Goal: Transaction & Acquisition: Obtain resource

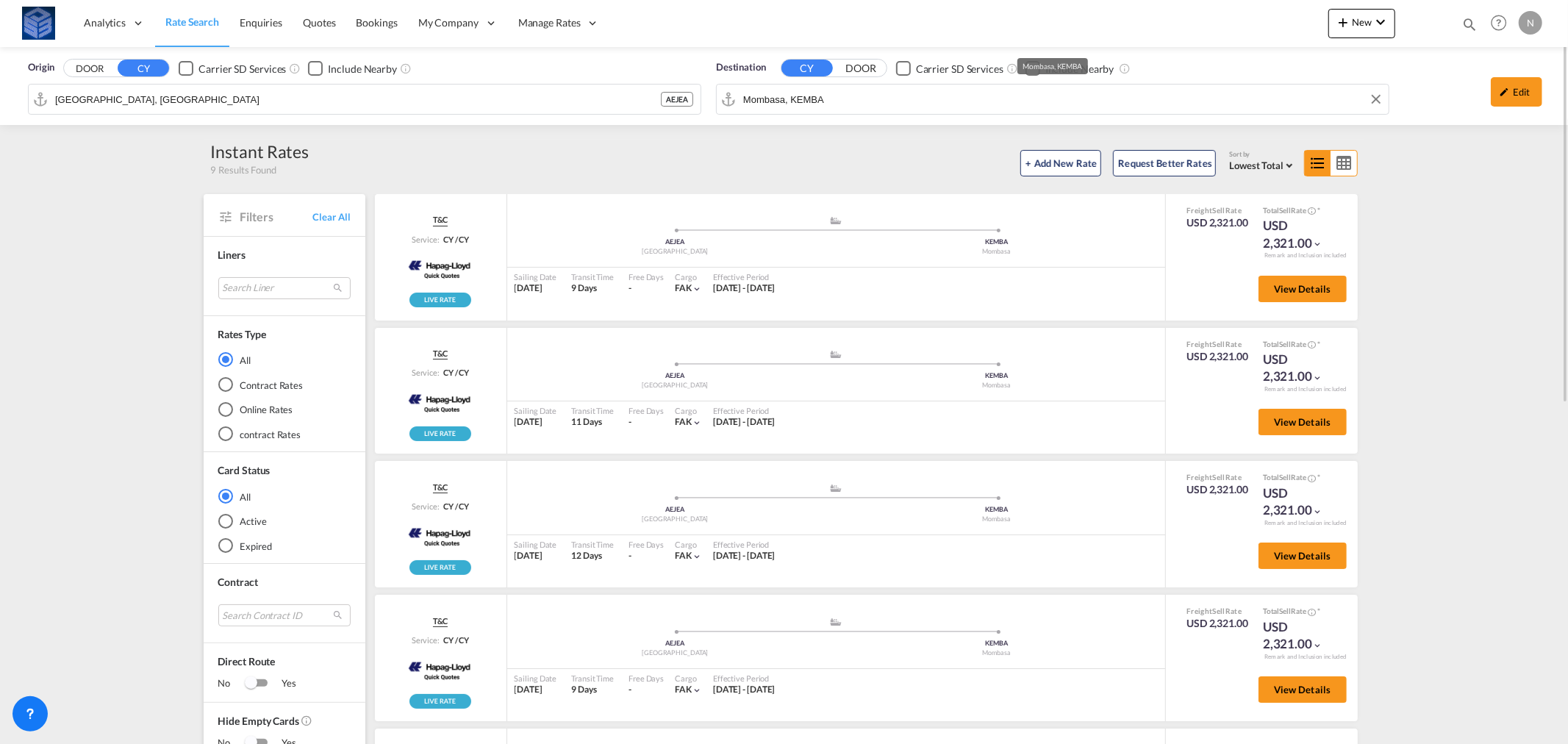
click at [847, 93] on div "Origin DOOR CY Carrier SD Services Include Nearby [GEOGRAPHIC_DATA], AEJEA AEJE…" at bounding box center [784, 86] width 1568 height 78
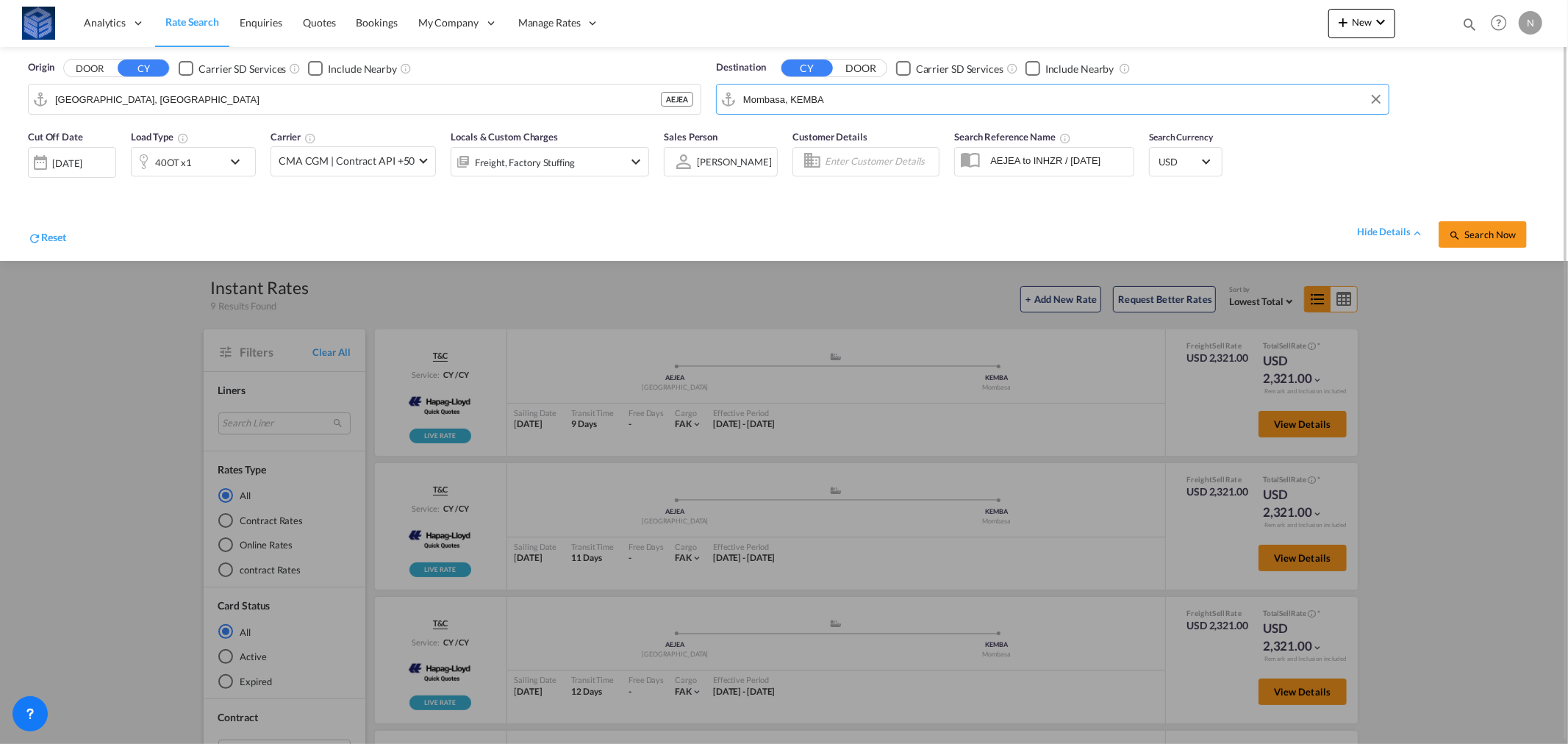
paste input "CASABLANC"
click at [783, 128] on div "Casablanca [GEOGRAPHIC_DATA] [GEOGRAPHIC_DATA]" at bounding box center [857, 140] width 279 height 44
type input "[GEOGRAPHIC_DATA], MACAS"
click at [185, 164] on div "40OT x1" at bounding box center [173, 162] width 37 height 21
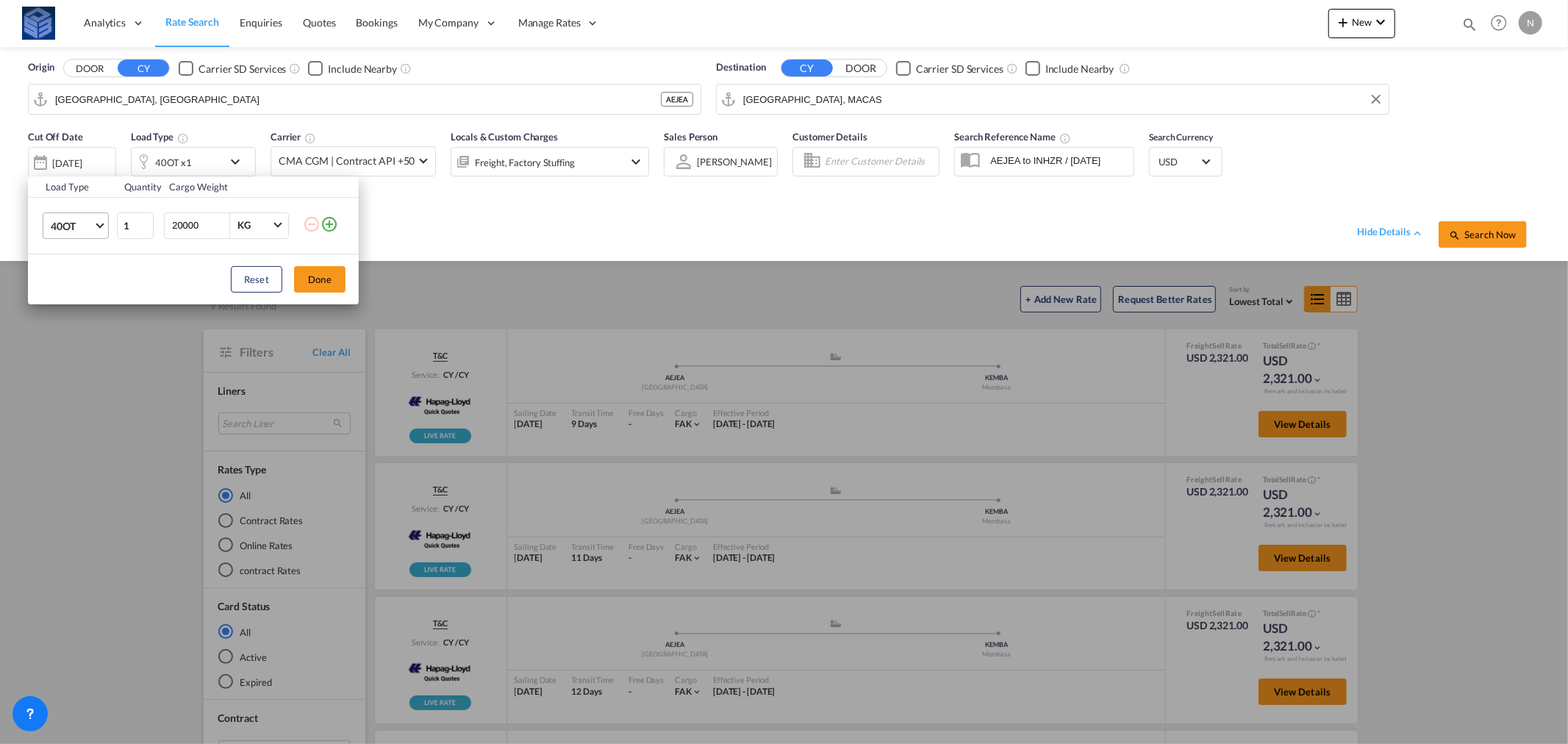
click at [70, 221] on span "40OT" at bounding box center [73, 227] width 43 height 15
drag, startPoint x: 77, startPoint y: 215, endPoint x: 187, endPoint y: 231, distance: 111.2
click at [77, 217] on div "40HC" at bounding box center [64, 221] width 27 height 15
click at [323, 291] on button "Done" at bounding box center [320, 279] width 51 height 26
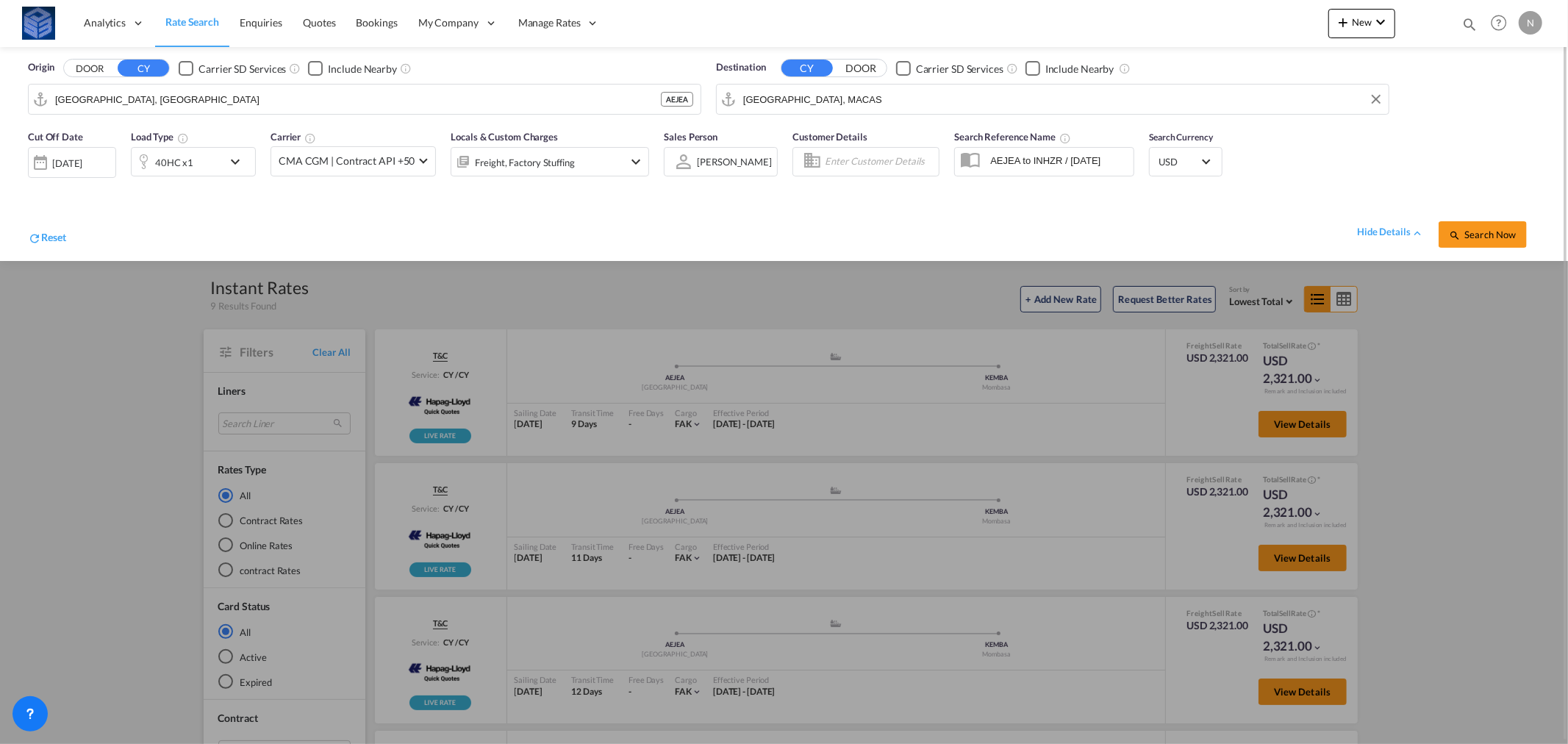
drag, startPoint x: 1491, startPoint y: 228, endPoint x: 1232, endPoint y: 512, distance: 384.4
click at [1494, 230] on span "Search Now" at bounding box center [1482, 234] width 67 height 12
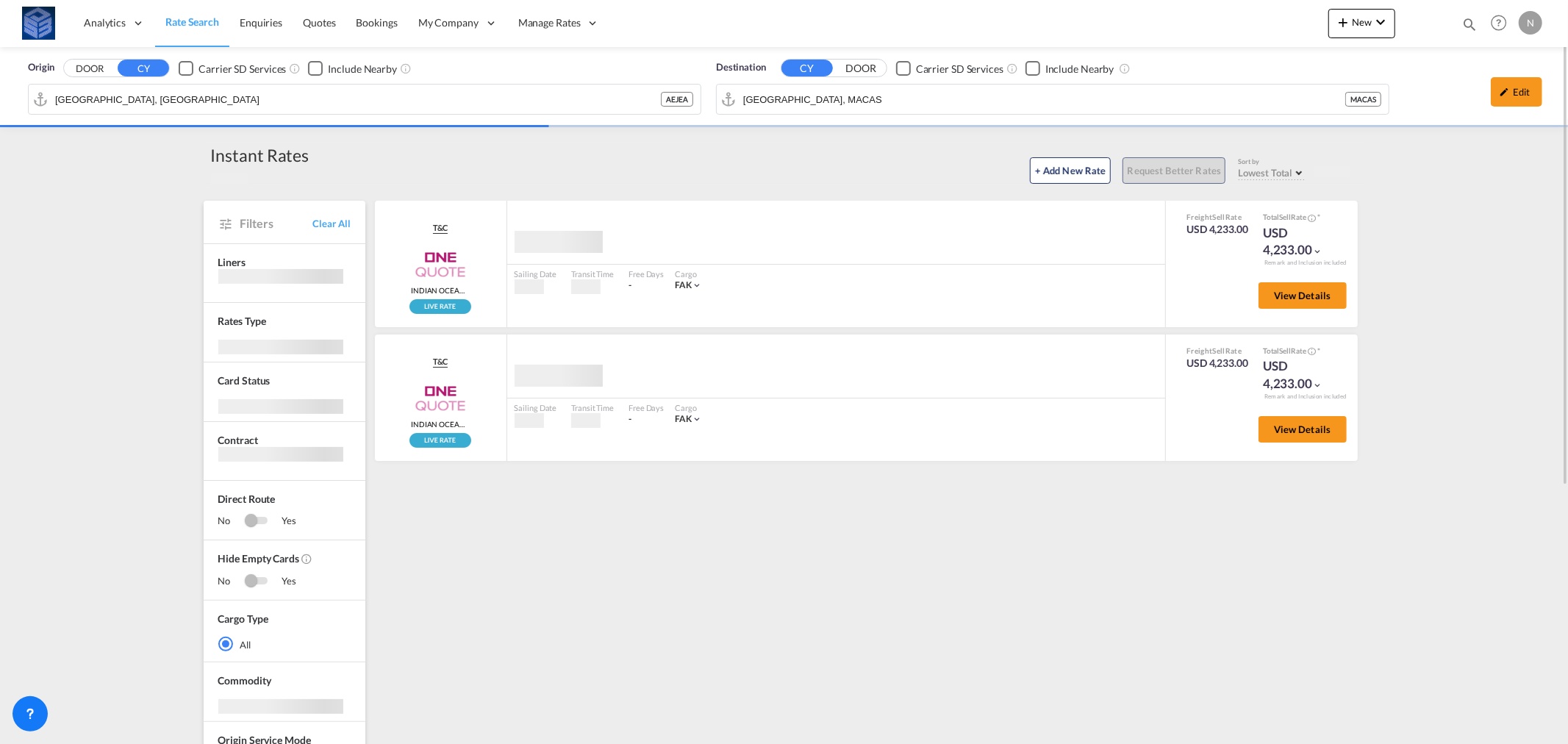
click at [0, 425] on div "Origin DOOR CY Carrier SD Services Include Nearby [GEOGRAPHIC_DATA], AEJEA AEJE…" at bounding box center [784, 593] width 1568 height 1093
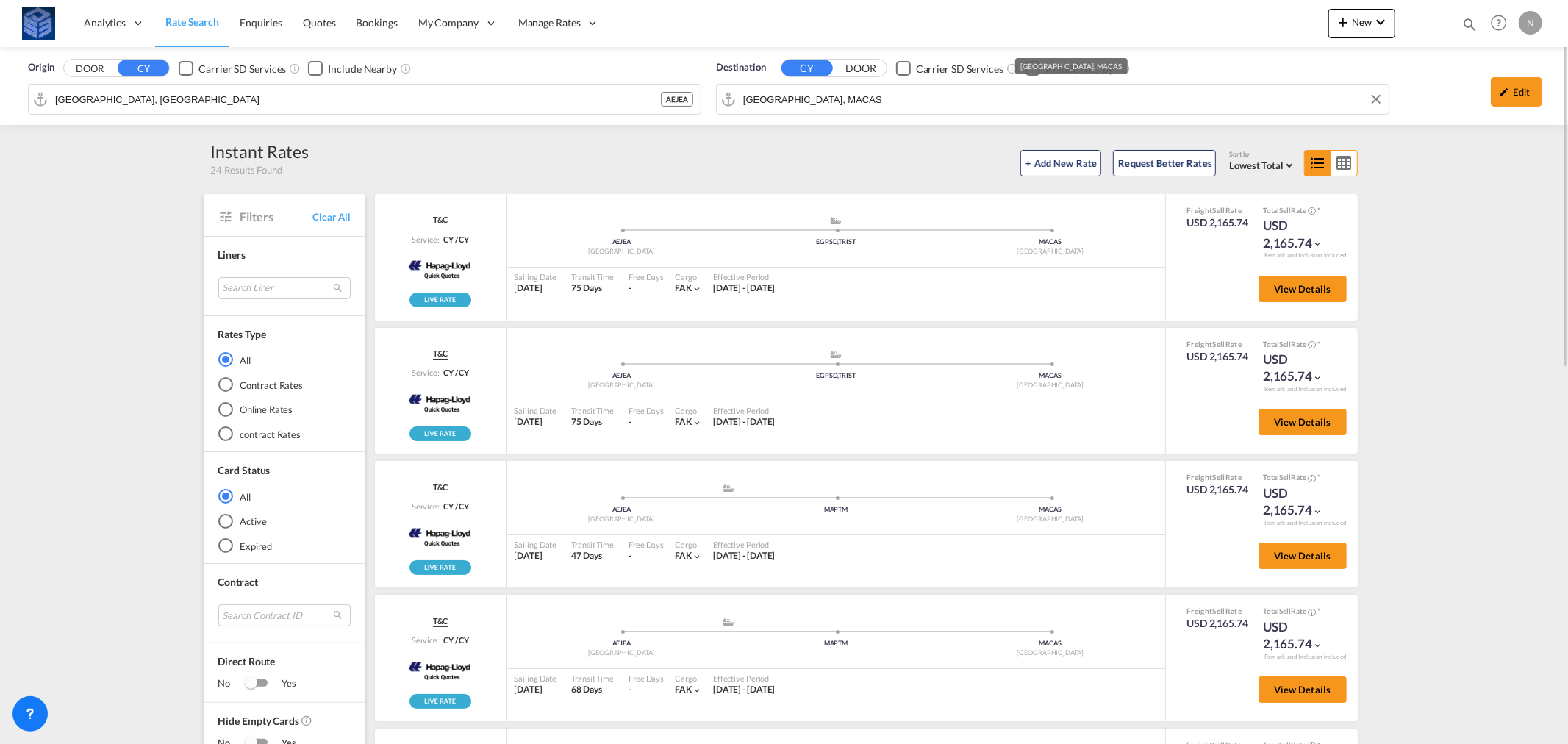
click at [804, 99] on div "Origin DOOR CY Carrier SD Services Include Nearby [GEOGRAPHIC_DATA], AEJEA AEJE…" at bounding box center [784, 86] width 1568 height 78
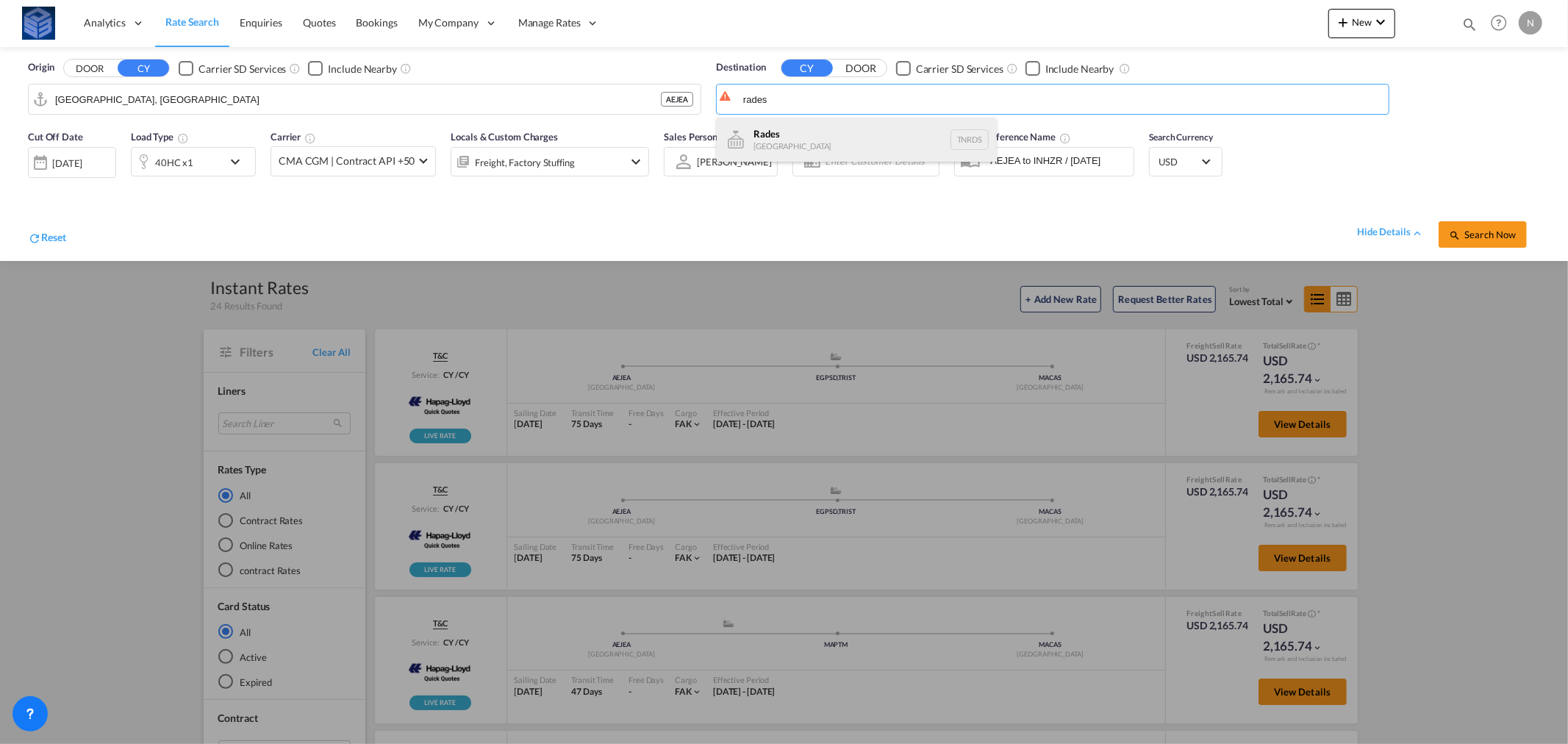
click at [772, 133] on div "Rades [GEOGRAPHIC_DATA] TNRDS" at bounding box center [857, 140] width 279 height 44
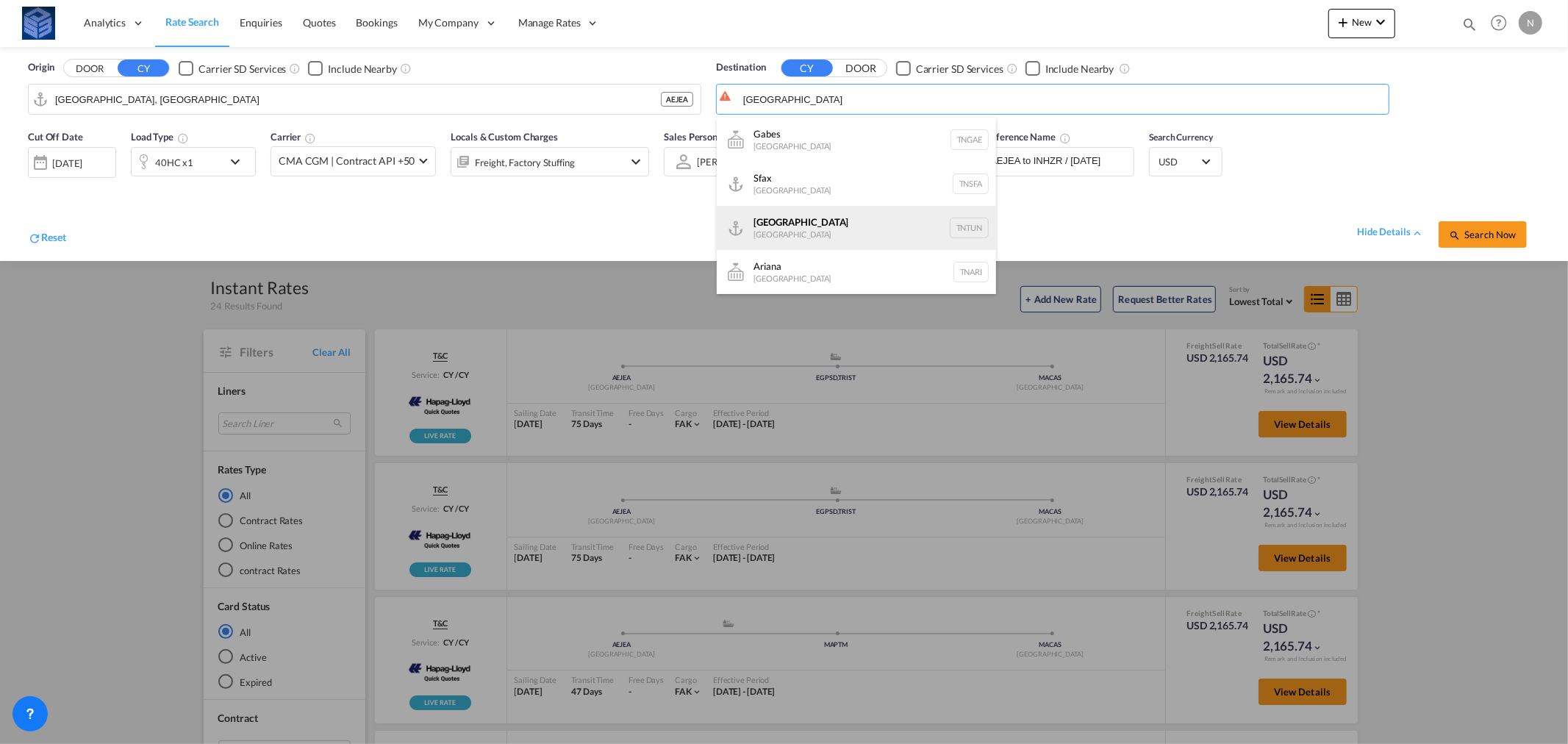
click at [812, 236] on div "[GEOGRAPHIC_DATA] [GEOGRAPHIC_DATA] TNTUN" at bounding box center [857, 228] width 279 height 44
type input "[GEOGRAPHIC_DATA], TNTUN"
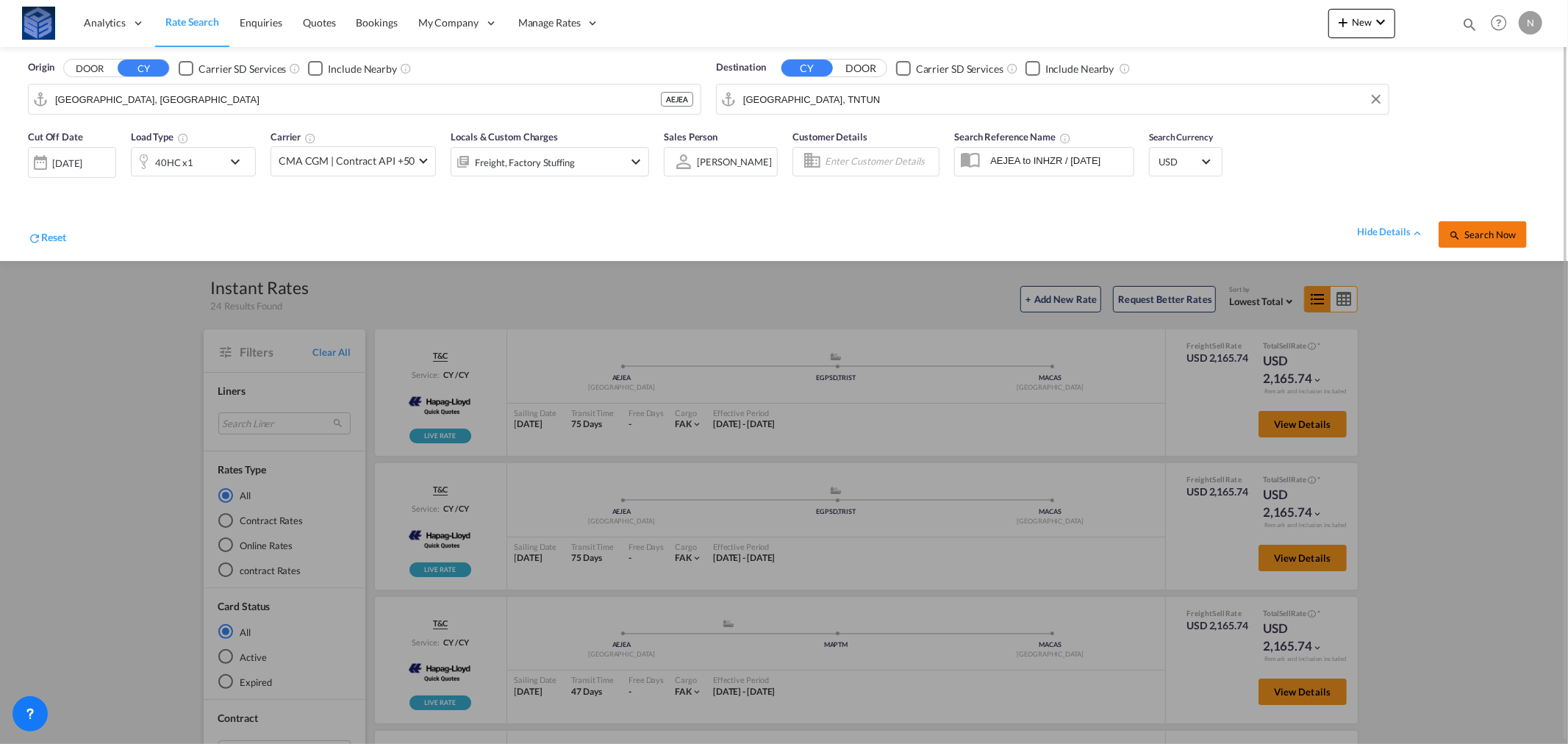
click at [1481, 227] on button "Search Now" at bounding box center [1482, 234] width 88 height 26
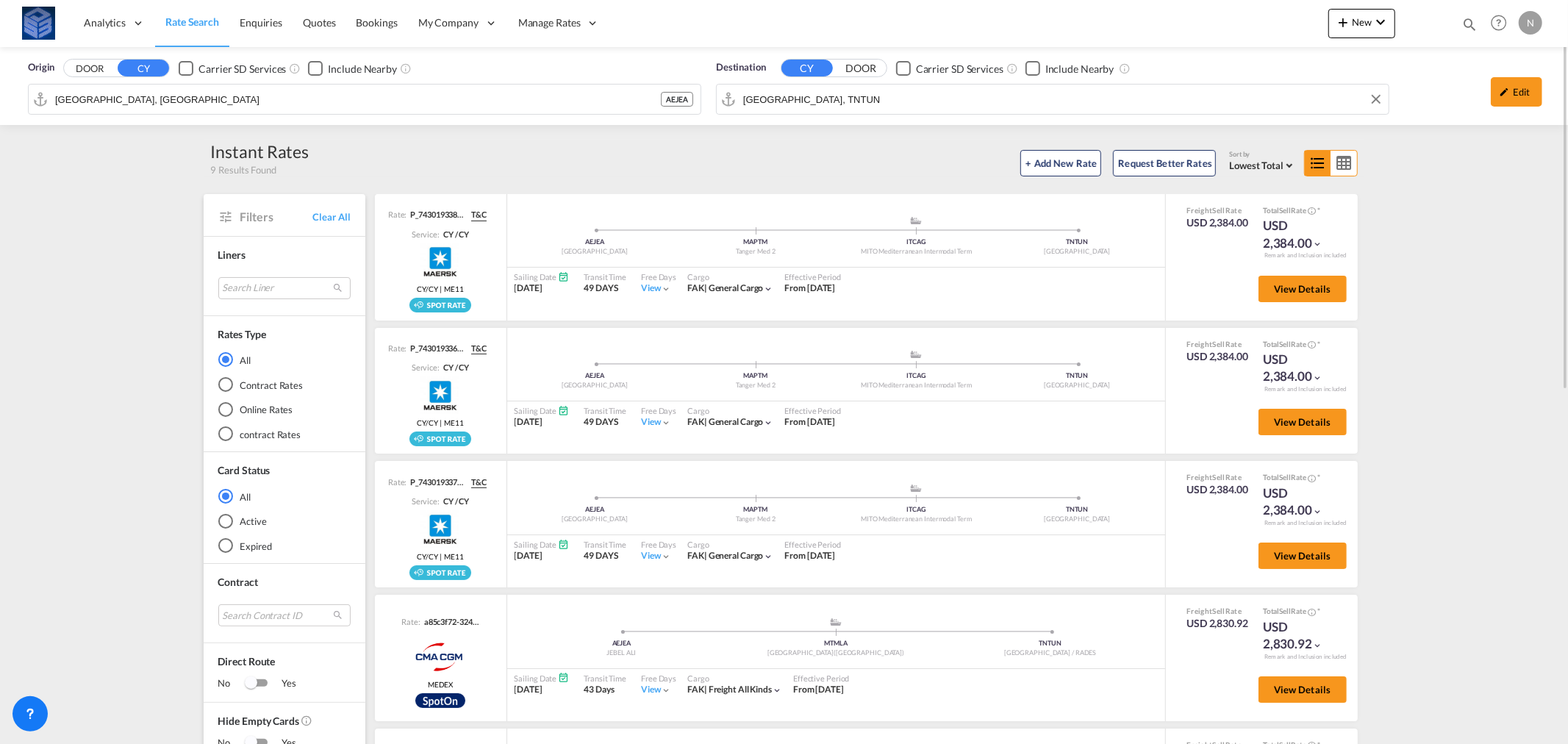
click at [817, 103] on input "[GEOGRAPHIC_DATA], TNTUN" at bounding box center [1063, 99] width 638 height 22
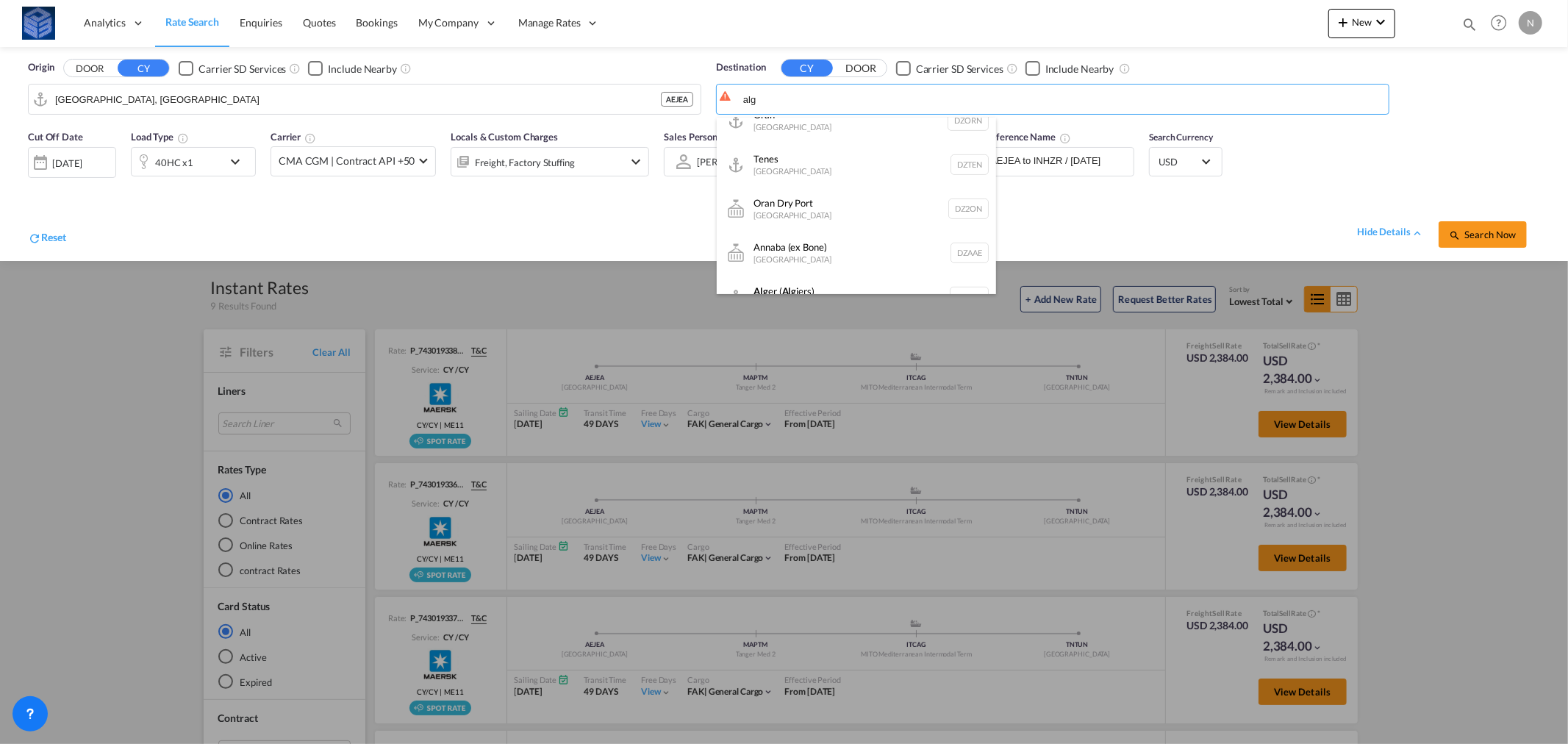
scroll to position [571, 0]
click at [840, 246] on div "Alg er ( Alg iers) [GEOGRAPHIC_DATA] [GEOGRAPHIC_DATA]" at bounding box center [857, 230] width 279 height 44
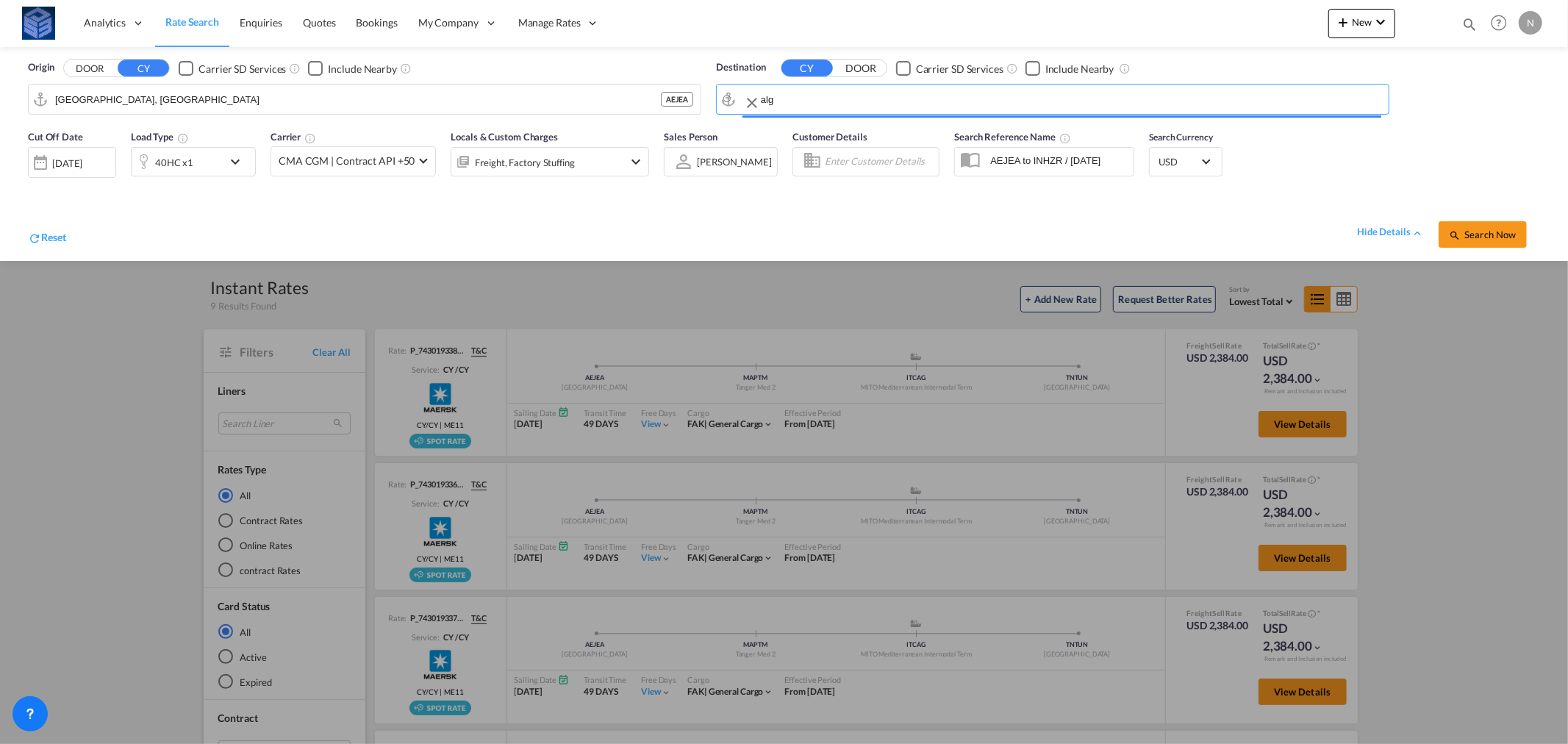
type input "[GEOGRAPHIC_DATA] ([GEOGRAPHIC_DATA]), DZALG"
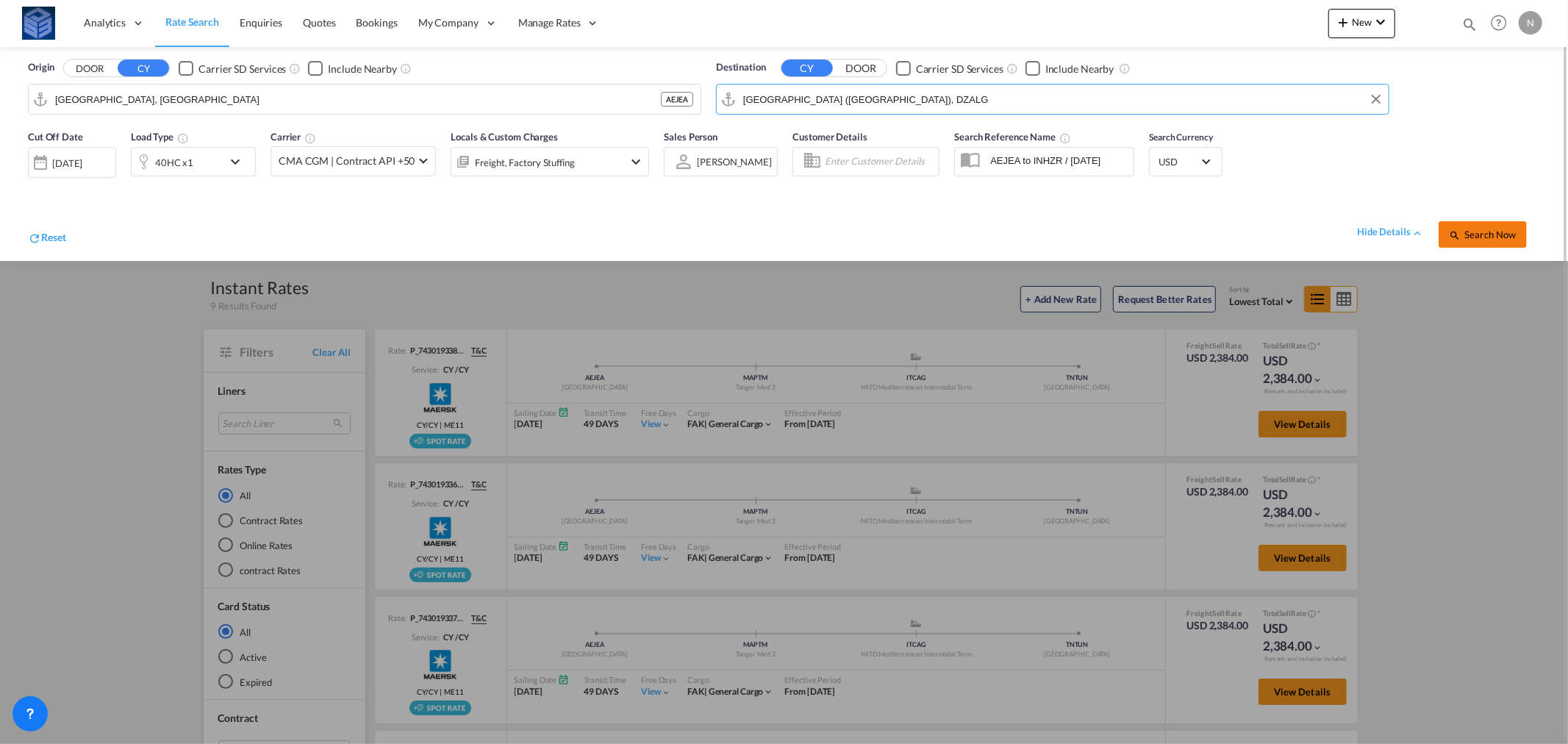
click at [1481, 238] on span "Search Now" at bounding box center [1482, 234] width 67 height 12
